Goal: Task Accomplishment & Management: Check status

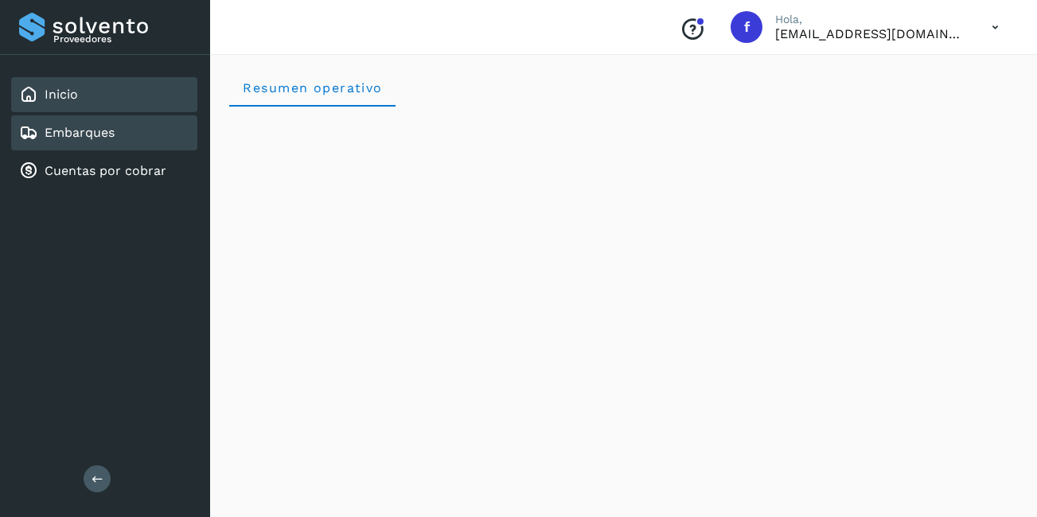
click at [119, 136] on div "Embarques" at bounding box center [104, 132] width 186 height 35
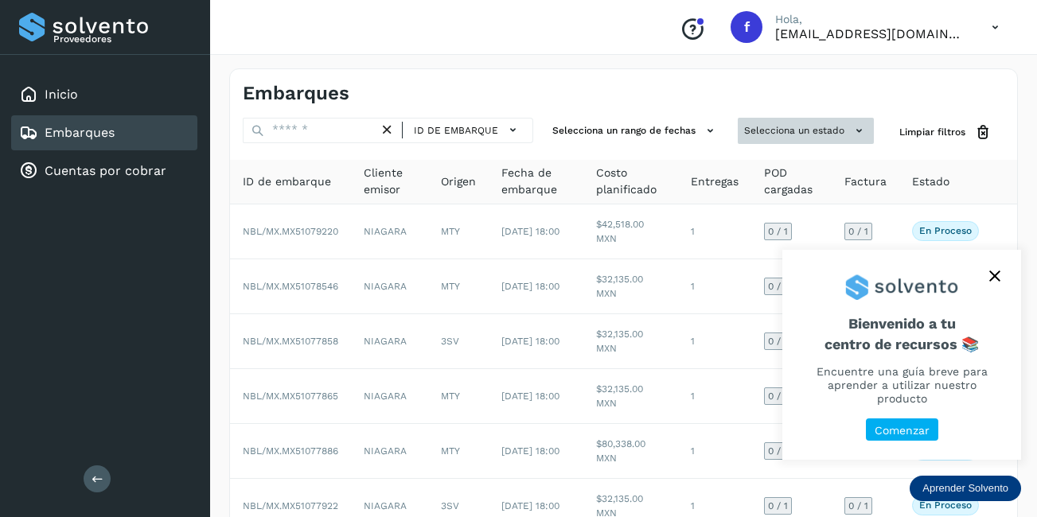
click at [851, 133] on icon at bounding box center [859, 131] width 17 height 17
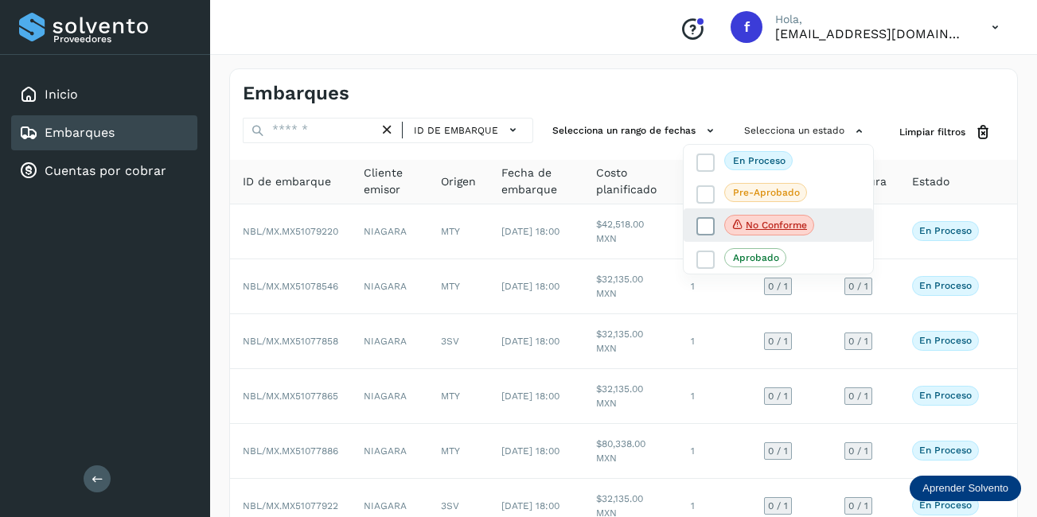
click at [776, 232] on span "No conforme" at bounding box center [769, 225] width 90 height 21
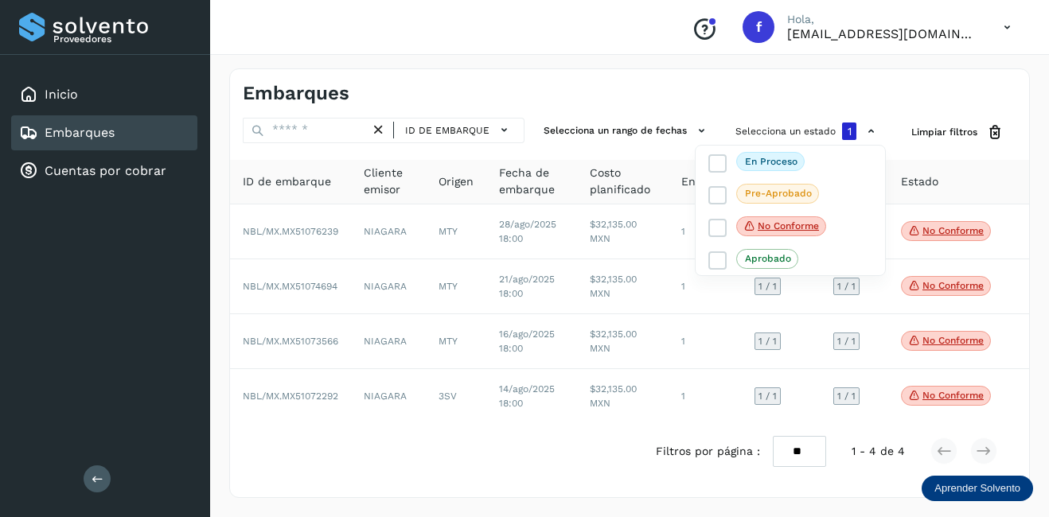
click at [923, 232] on div at bounding box center [524, 258] width 1049 height 517
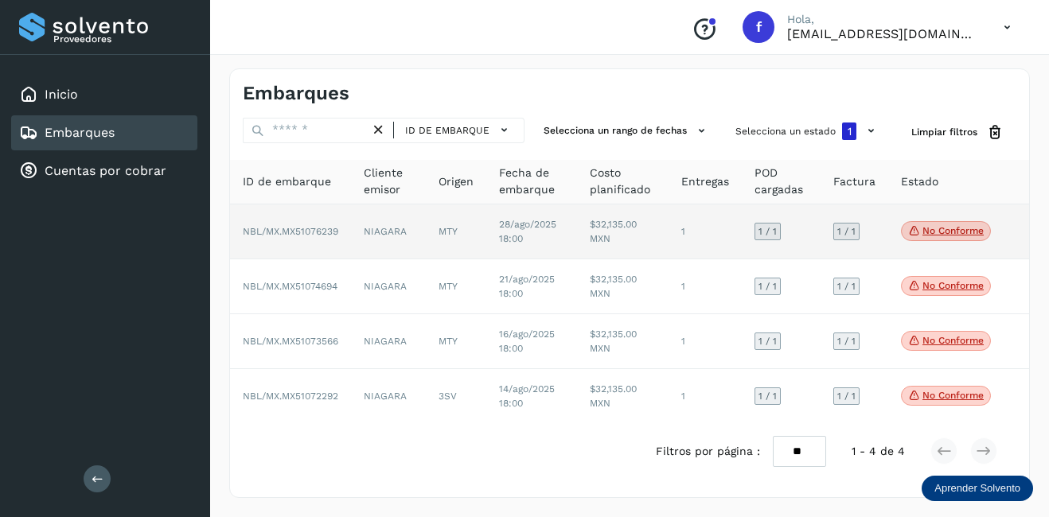
drag, startPoint x: 923, startPoint y: 193, endPoint x: 919, endPoint y: 207, distance: 14.9
click at [919, 193] on th "Estado" at bounding box center [945, 182] width 115 height 45
click at [930, 223] on span "No conforme" at bounding box center [946, 231] width 90 height 21
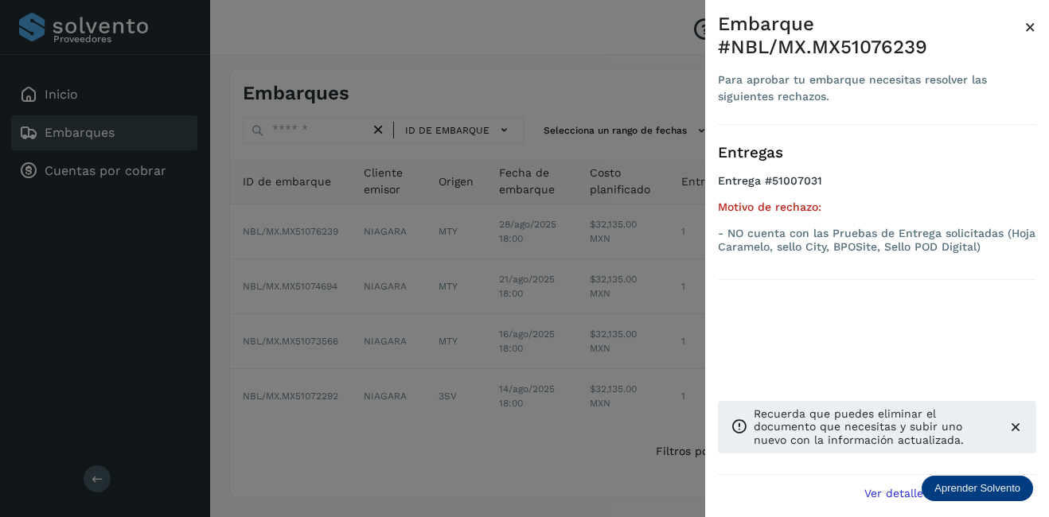
click at [1033, 24] on span "×" at bounding box center [1030, 27] width 12 height 22
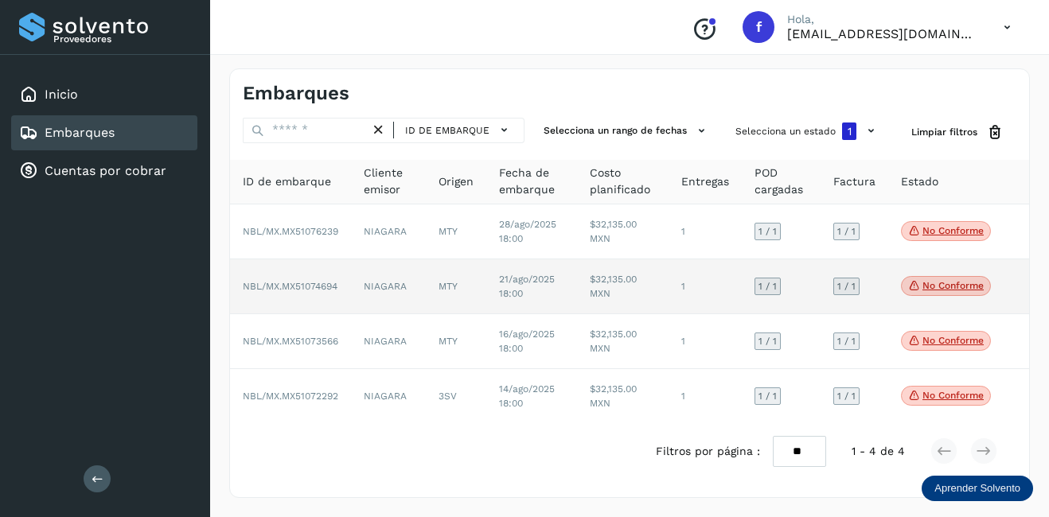
click at [970, 288] on p "No conforme" at bounding box center [952, 285] width 61 height 11
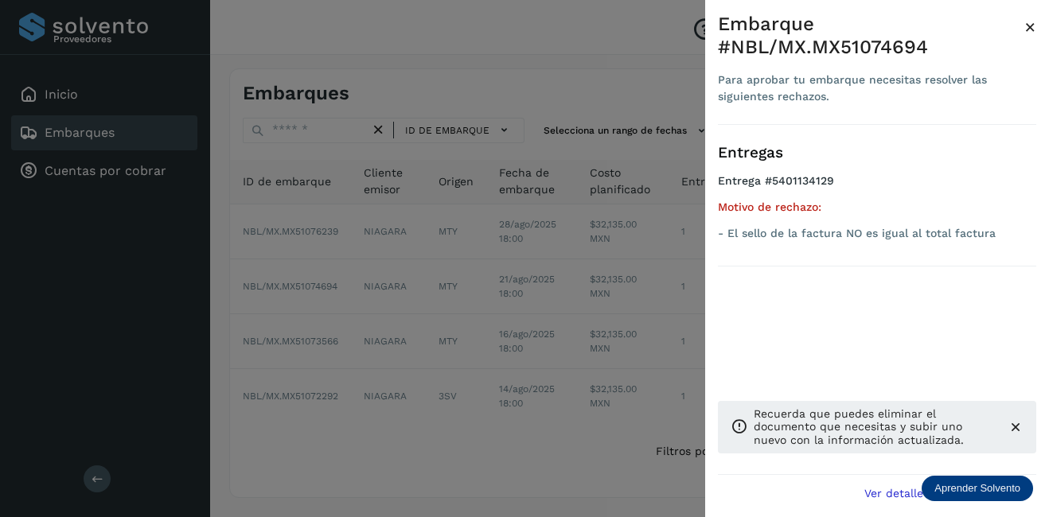
click at [1030, 29] on span "×" at bounding box center [1030, 27] width 12 height 22
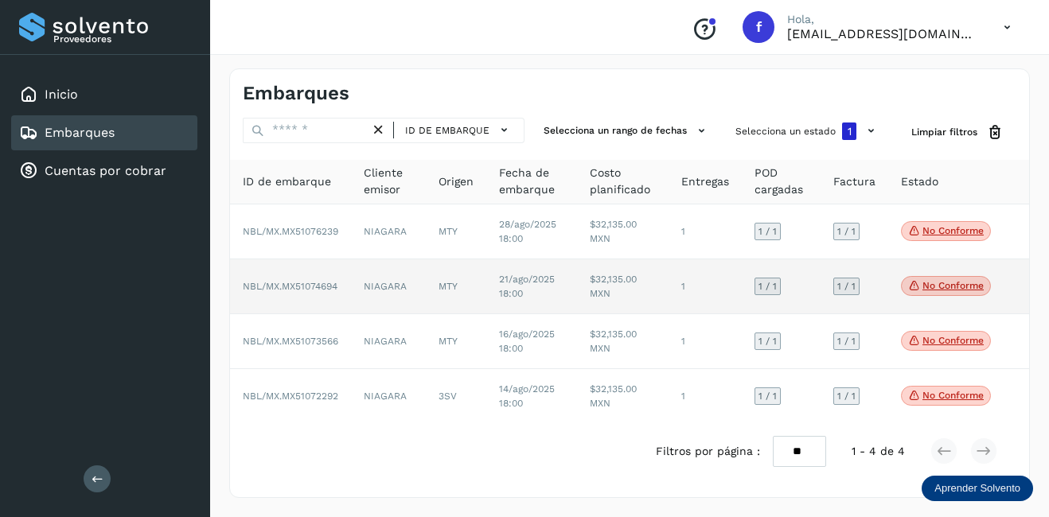
click at [643, 285] on td "$32,135.00 MXN" at bounding box center [622, 286] width 91 height 55
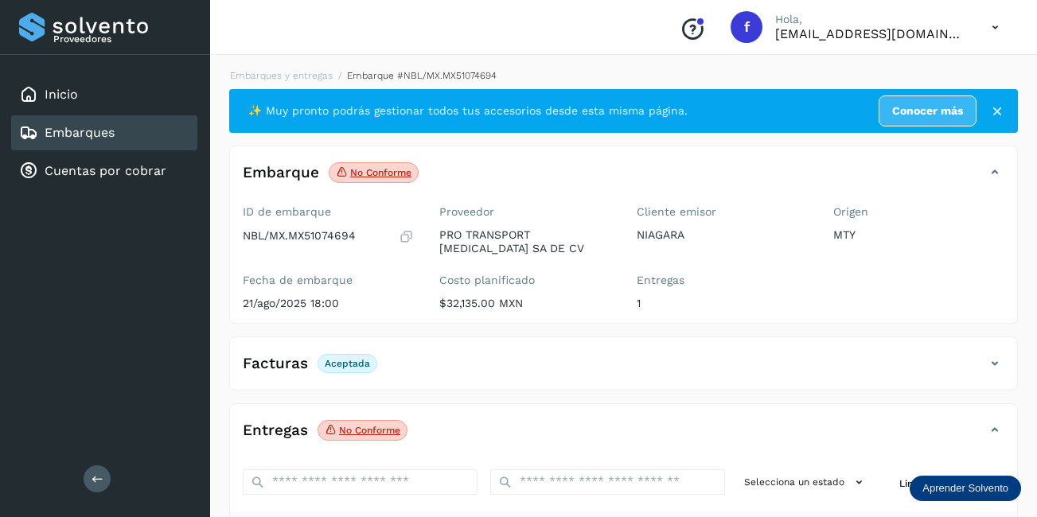
scroll to position [247, 0]
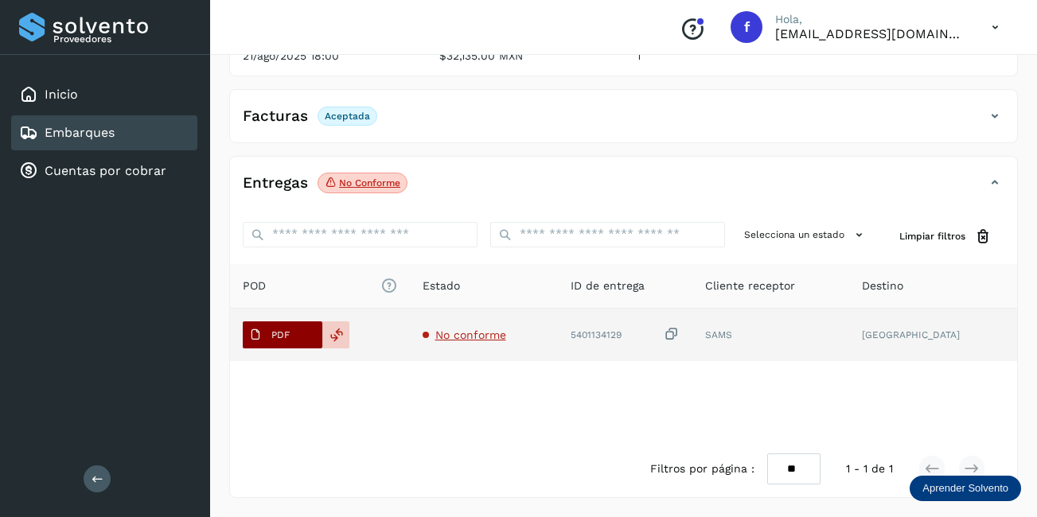
click at [290, 335] on span "PDF" at bounding box center [269, 334] width 53 height 25
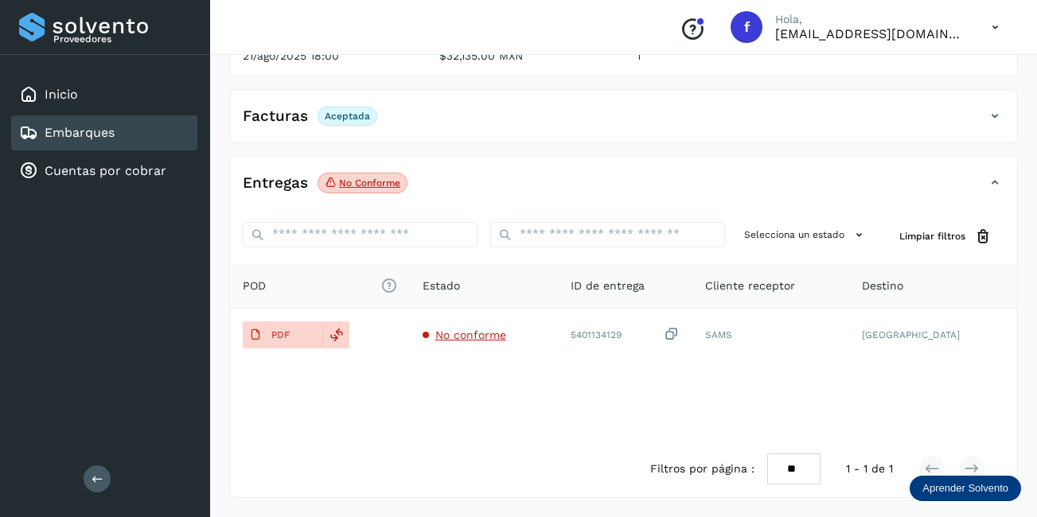
scroll to position [0, 0]
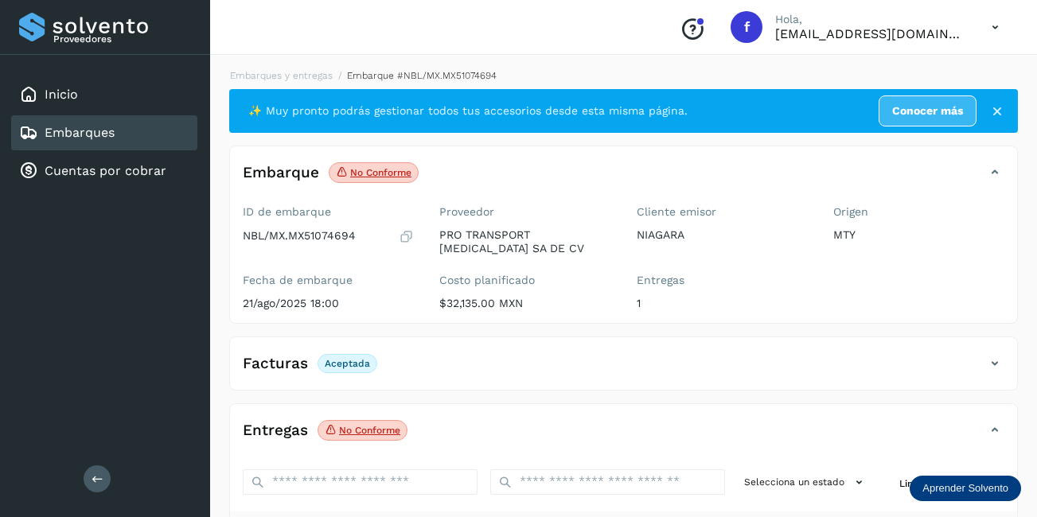
click at [109, 123] on div "Embarques" at bounding box center [66, 132] width 95 height 19
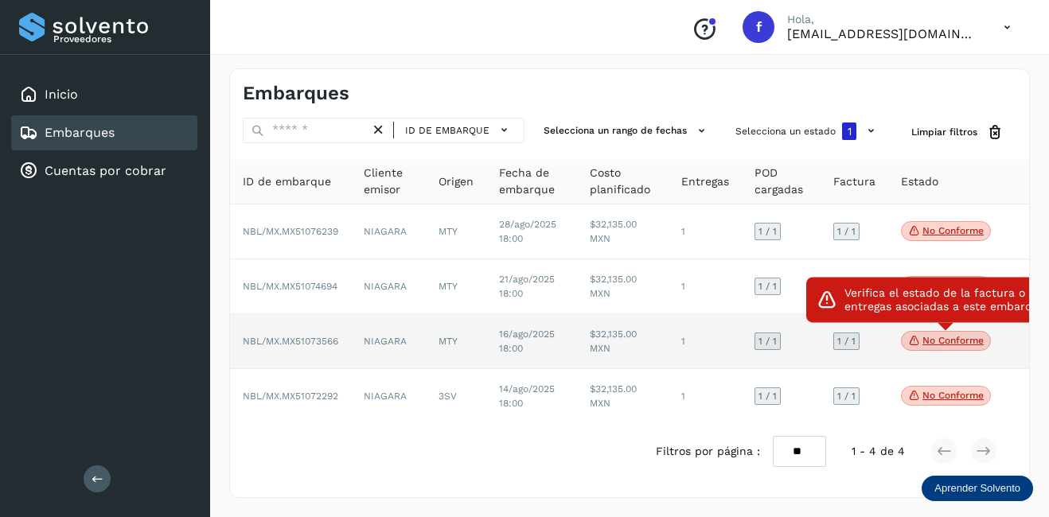
click at [974, 337] on p "No conforme" at bounding box center [952, 340] width 61 height 11
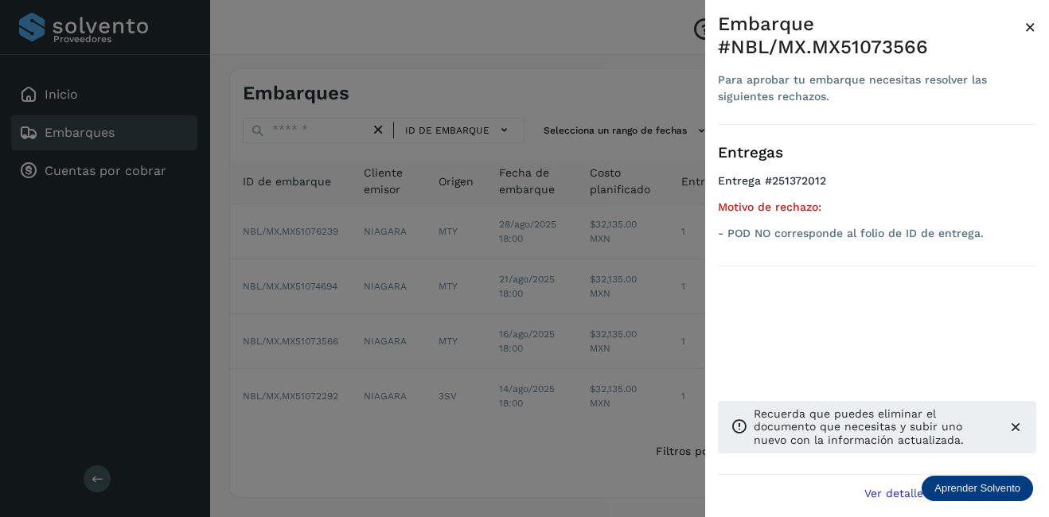
click at [1026, 28] on span "×" at bounding box center [1030, 27] width 12 height 22
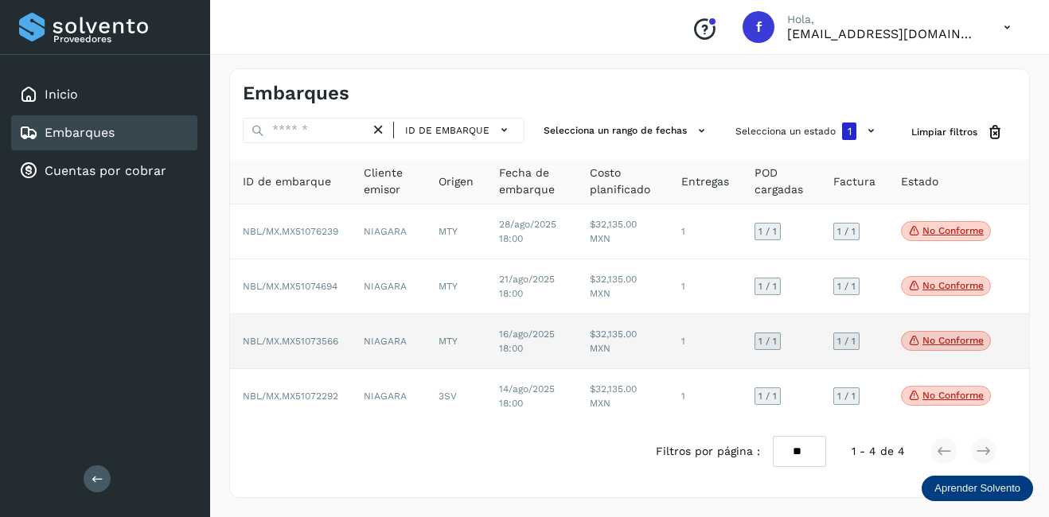
click at [662, 337] on td "$32,135.00 MXN" at bounding box center [622, 341] width 91 height 55
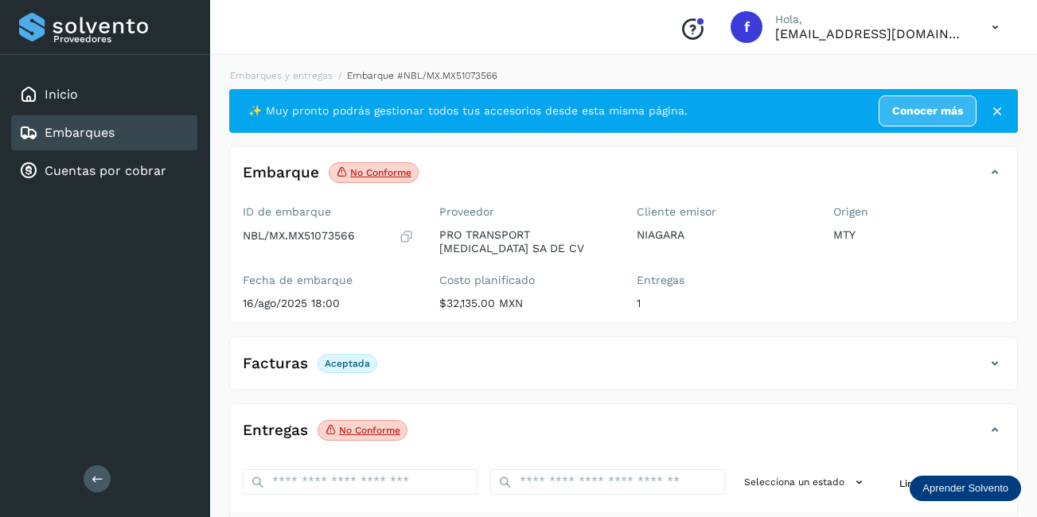
scroll to position [247, 0]
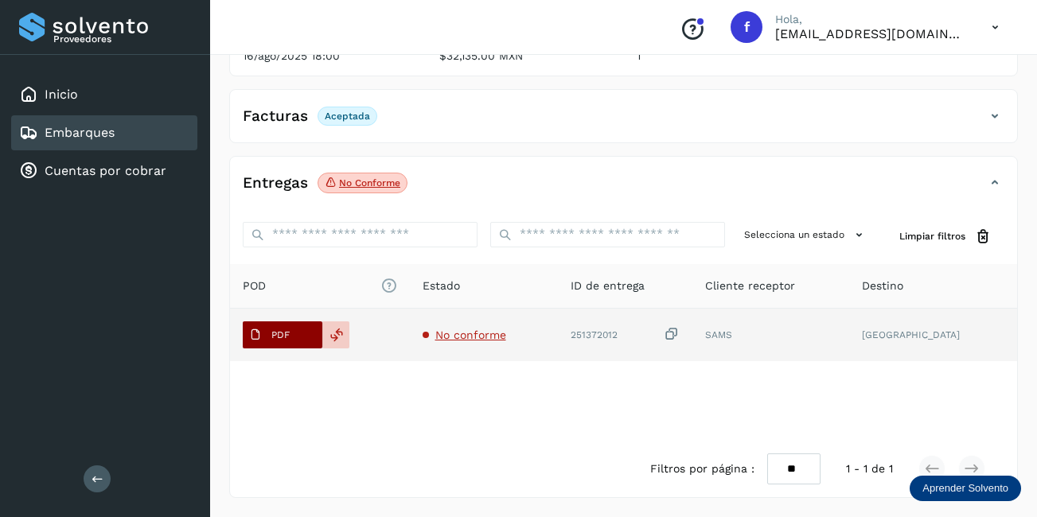
click at [281, 341] on span "PDF" at bounding box center [269, 334] width 53 height 25
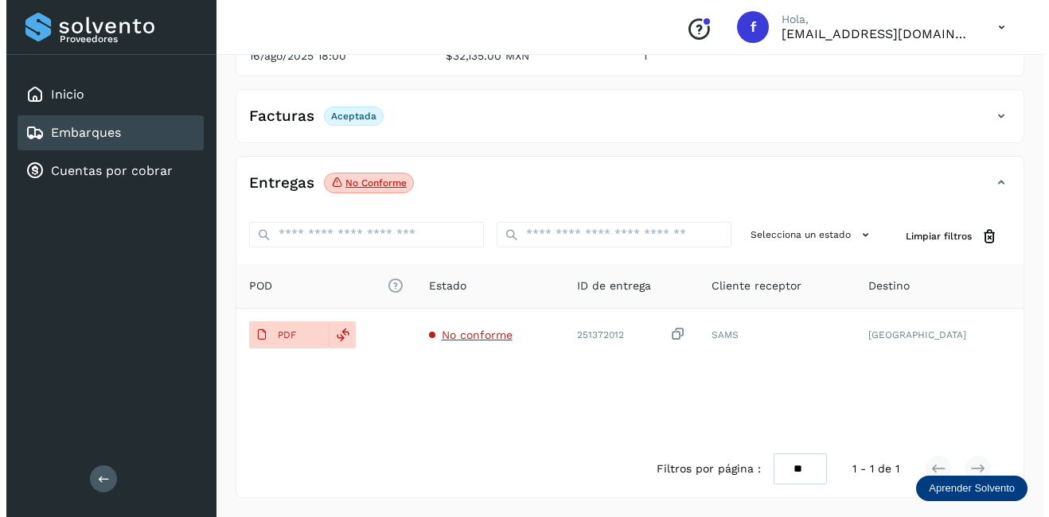
scroll to position [0, 0]
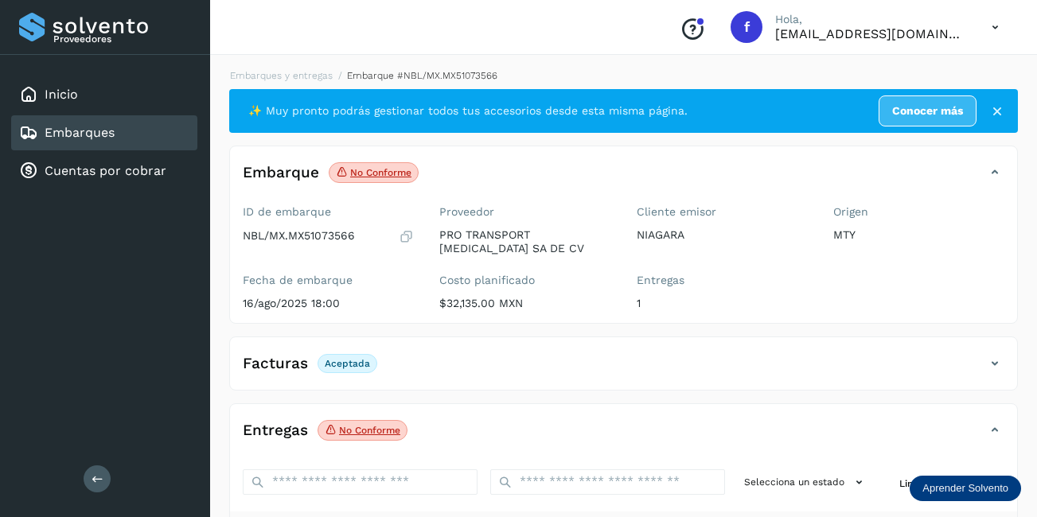
click at [165, 136] on div "Embarques" at bounding box center [104, 132] width 186 height 35
